Goal: Information Seeking & Learning: Learn about a topic

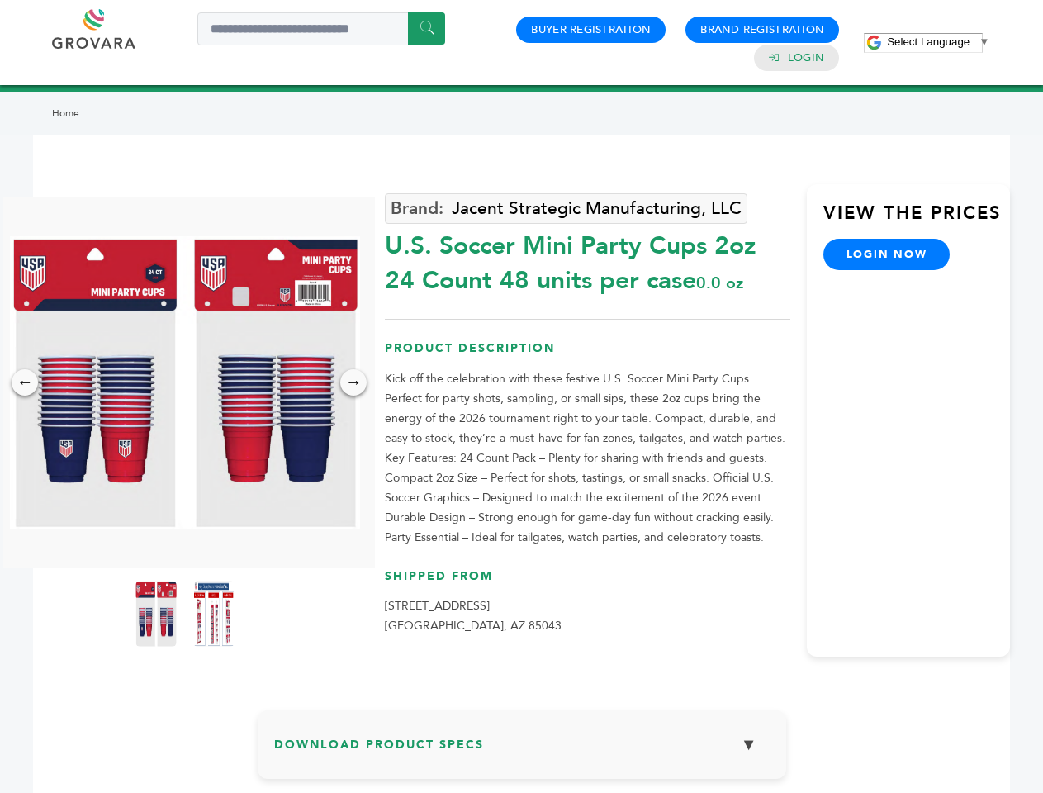
click at [938, 41] on span "Select Language" at bounding box center [928, 42] width 83 height 12
click at [185, 382] on img at bounding box center [185, 382] width 350 height 292
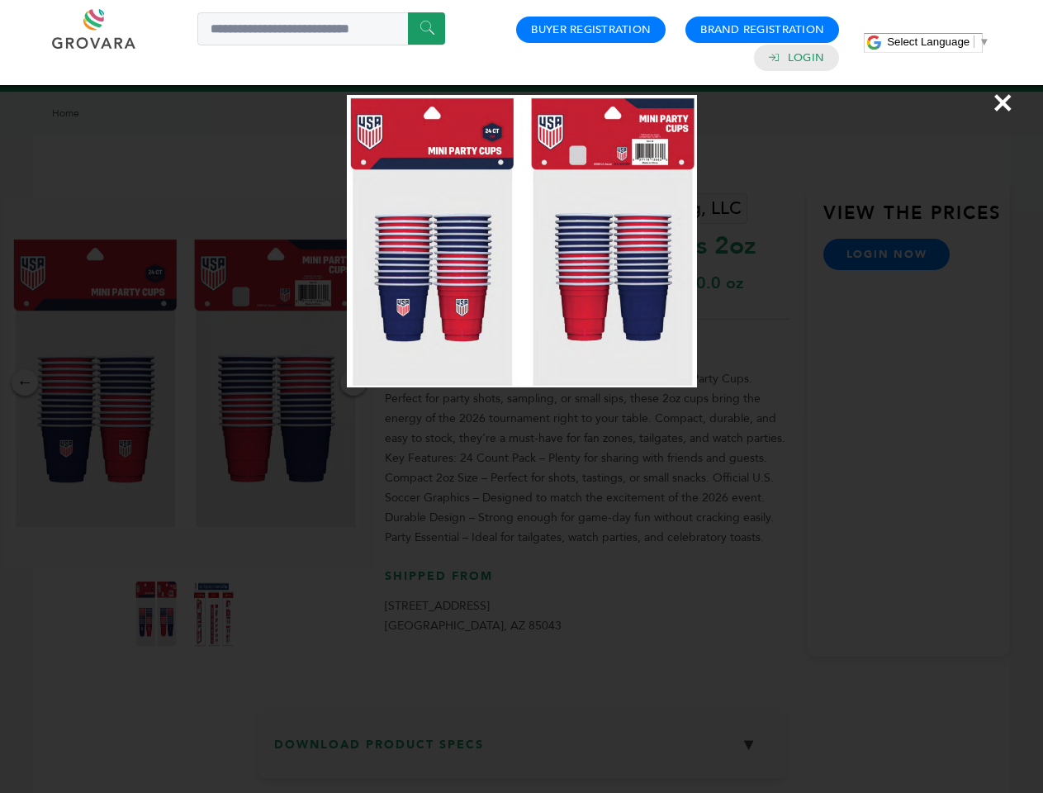
click at [25, 382] on div "×" at bounding box center [521, 396] width 1043 height 793
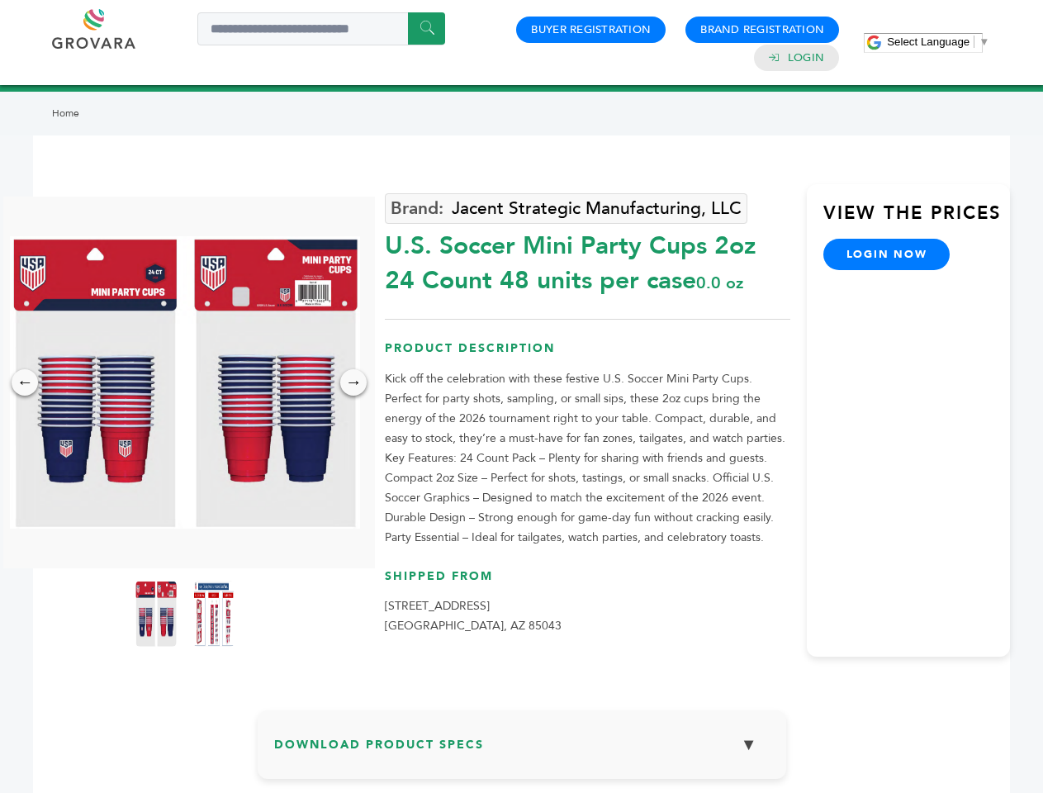
click at [353, 382] on div "→" at bounding box center [353, 382] width 26 height 26
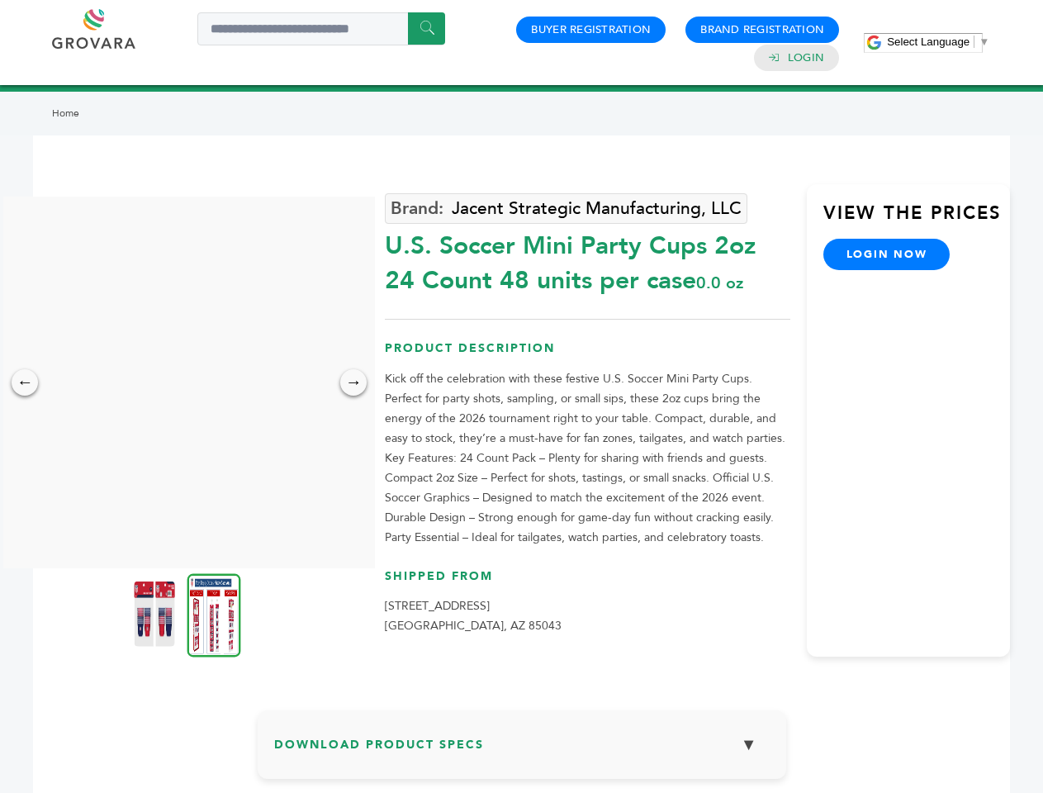
click at [156, 613] on img at bounding box center [154, 613] width 41 height 66
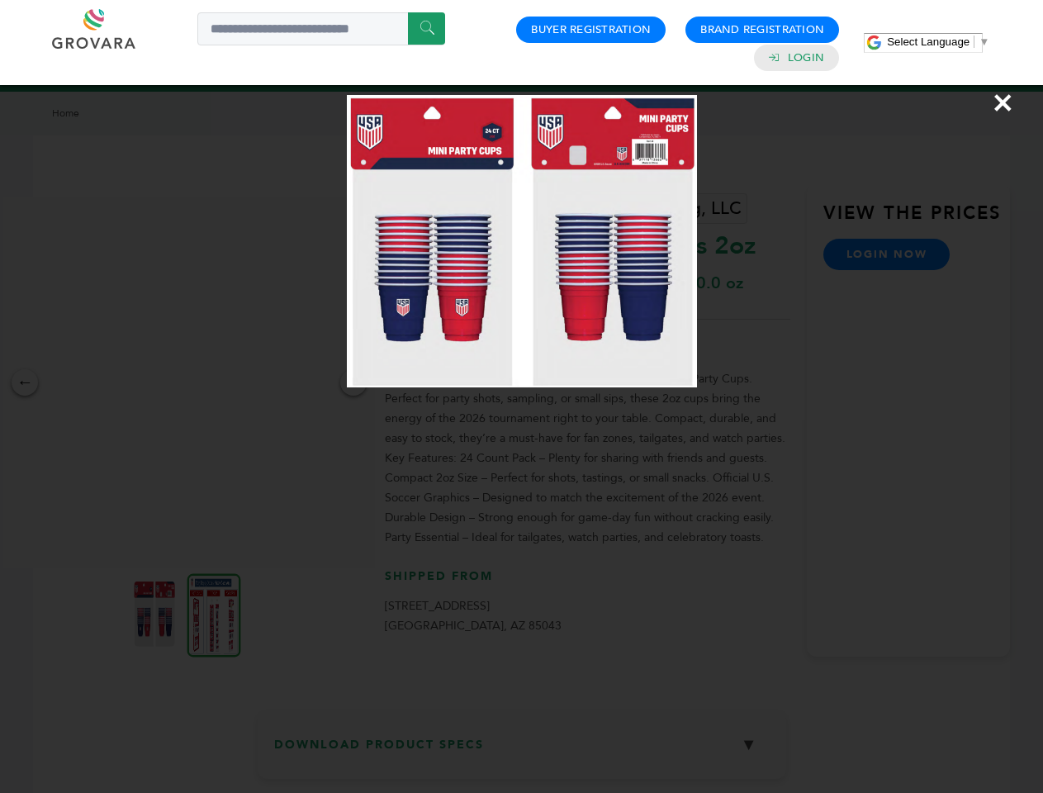
click at [214, 613] on div "×" at bounding box center [521, 396] width 1043 height 793
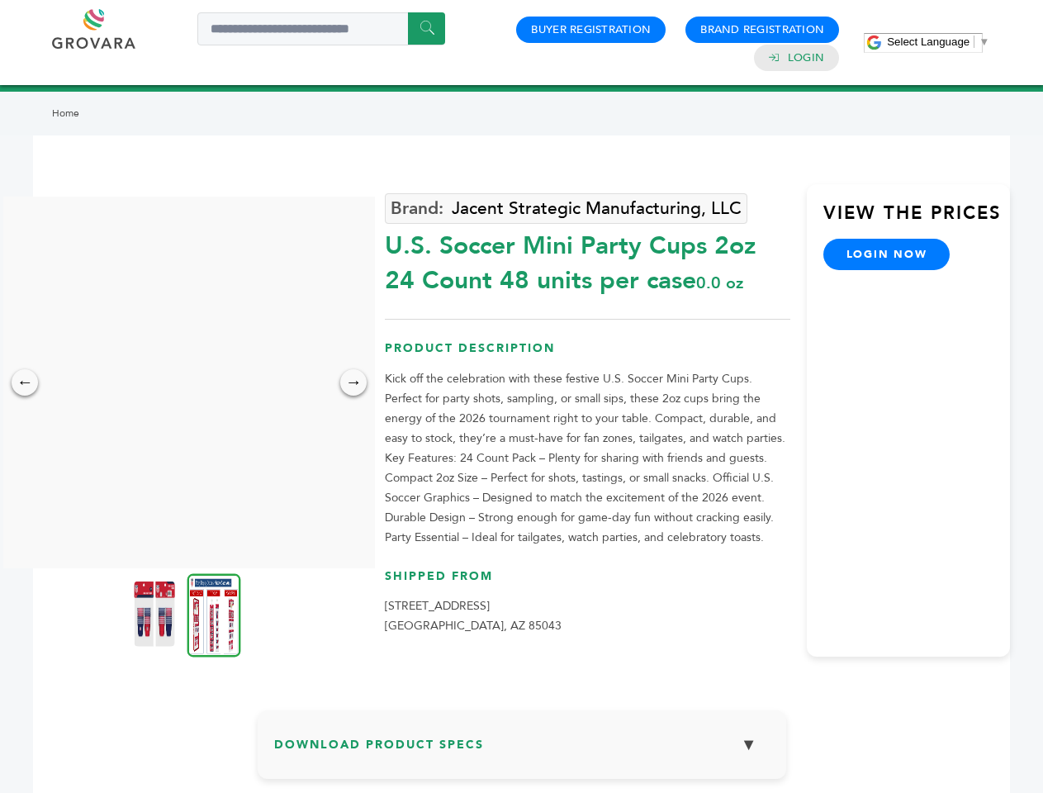
click at [522, 750] on h3 "Download Product Specs ▼" at bounding box center [521, 751] width 495 height 48
